Goal: Task Accomplishment & Management: Manage account settings

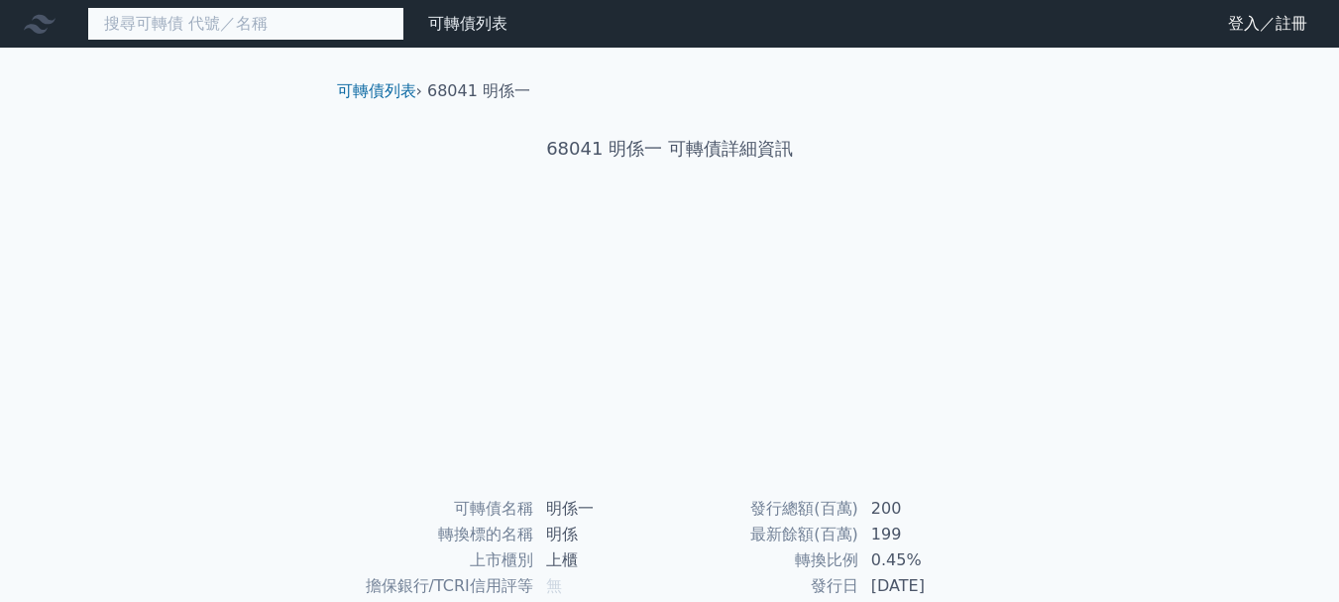
click at [285, 19] on input at bounding box center [245, 24] width 317 height 34
click at [285, 17] on input "15984" at bounding box center [245, 24] width 317 height 34
drag, startPoint x: 291, startPoint y: 23, endPoint x: 383, endPoint y: 53, distance: 95.9
click at [331, 37] on input "15984" at bounding box center [245, 24] width 317 height 34
type input "15984"
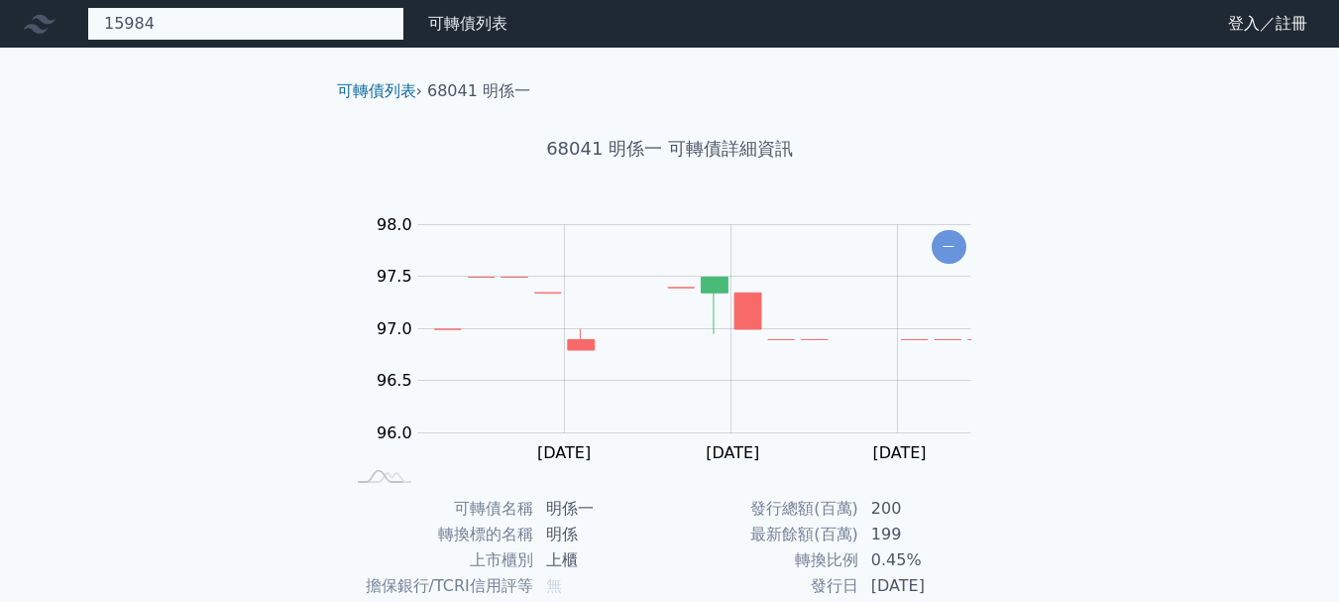
click at [267, 7] on div "15984" at bounding box center [245, 24] width 317 height 34
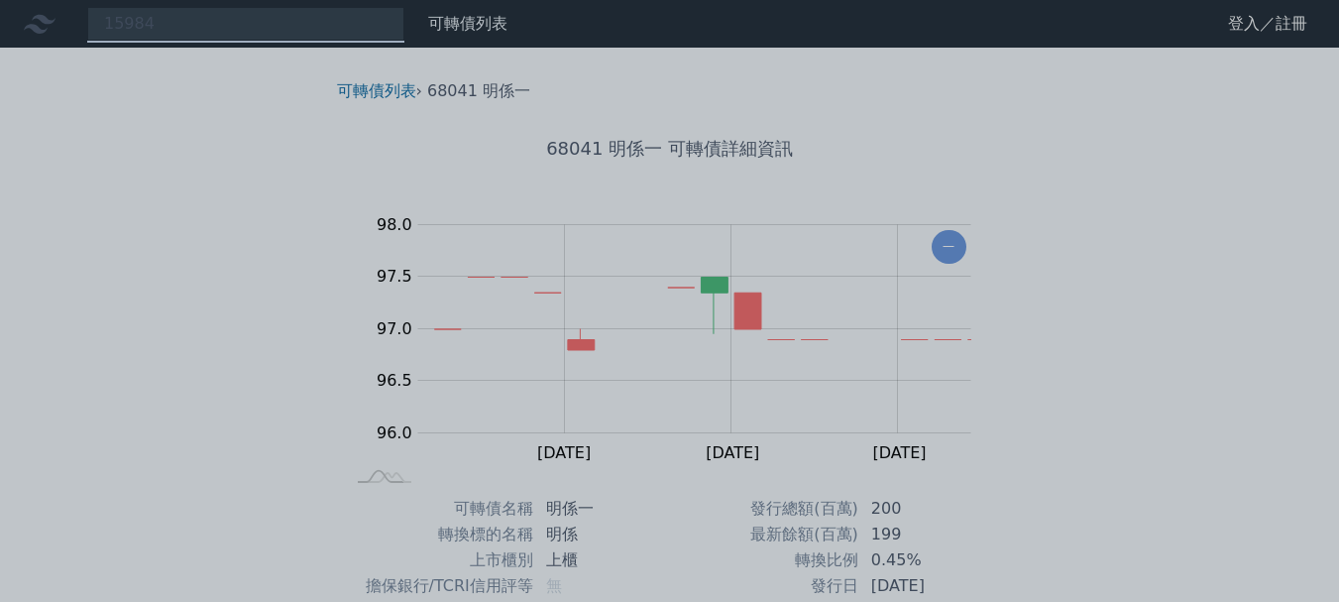
click at [288, 14] on div at bounding box center [669, 301] width 1339 height 602
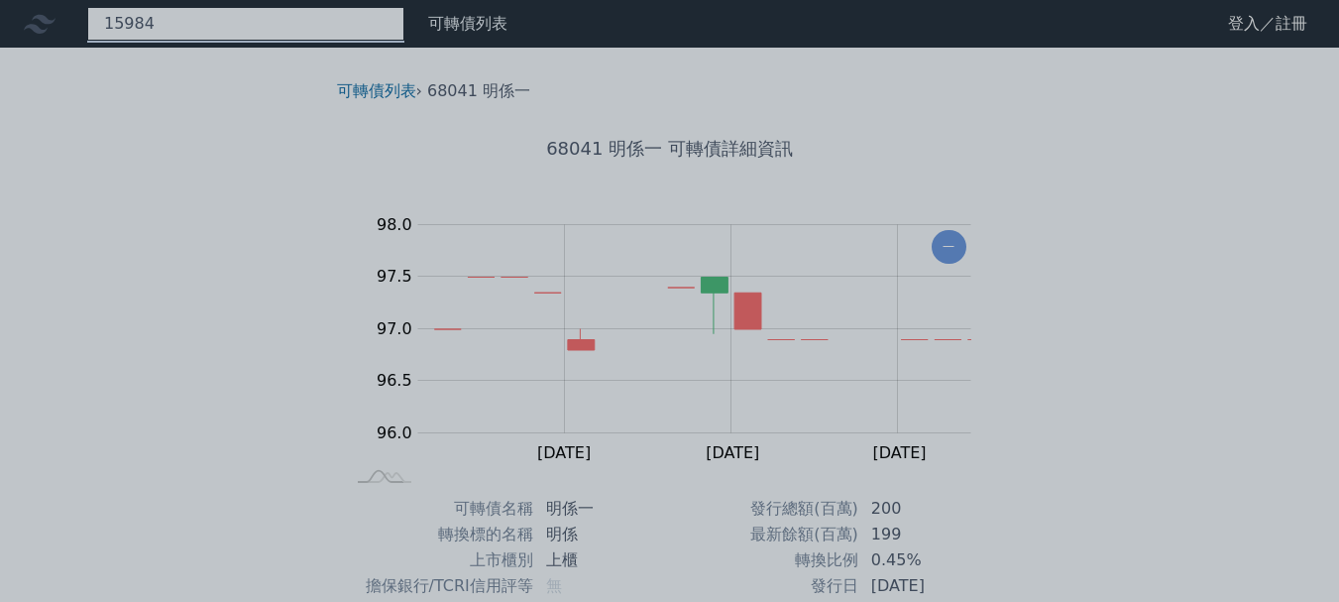
click at [290, 15] on div "15984" at bounding box center [245, 24] width 317 height 34
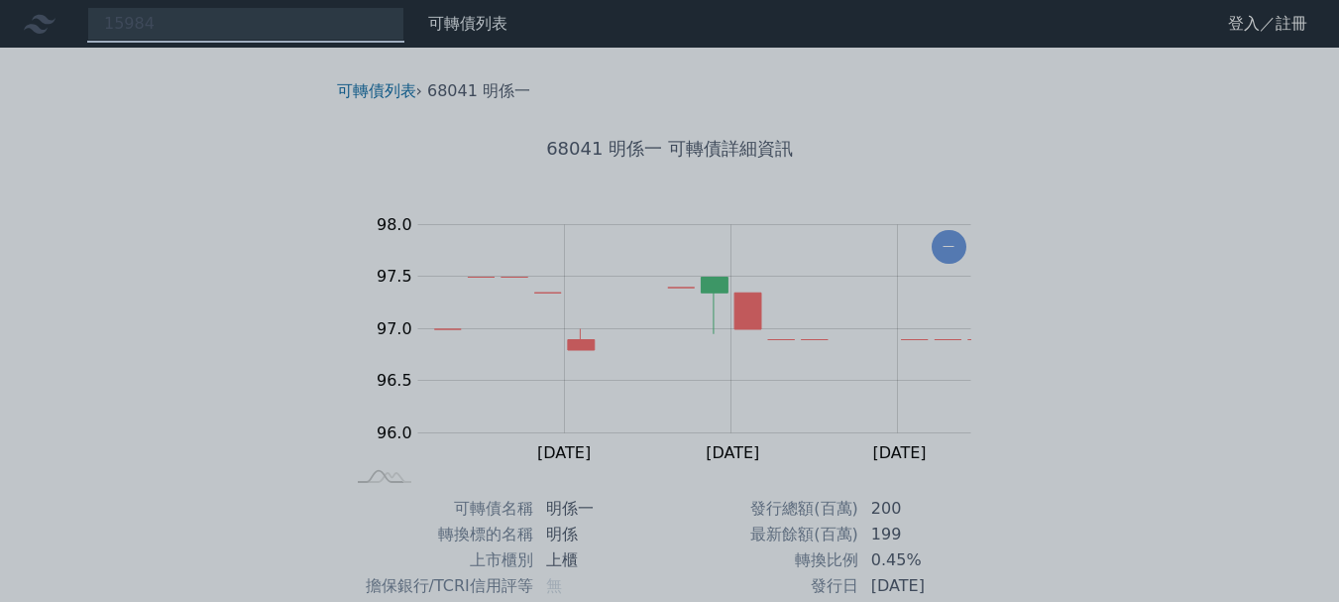
click at [1250, 319] on div at bounding box center [669, 301] width 1339 height 602
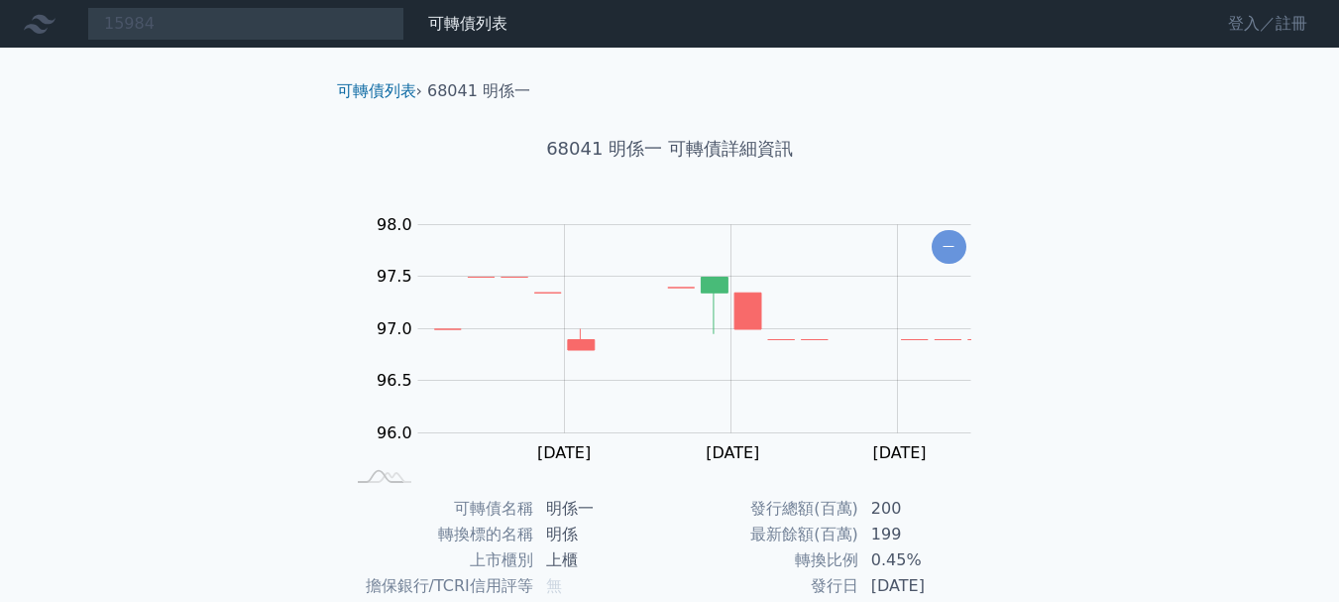
click at [1279, 21] on link "登入／註冊" at bounding box center [1267, 24] width 111 height 32
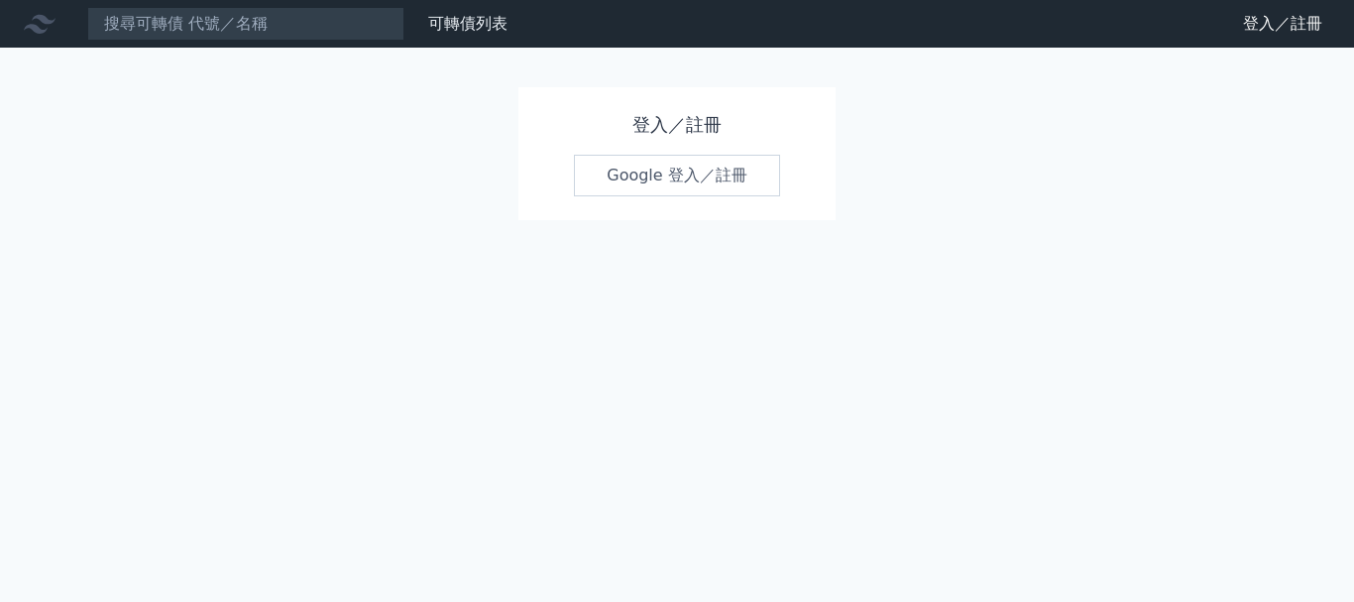
click at [715, 170] on link "Google 登入／註冊" at bounding box center [677, 176] width 206 height 42
